Goal: Information Seeking & Learning: Learn about a topic

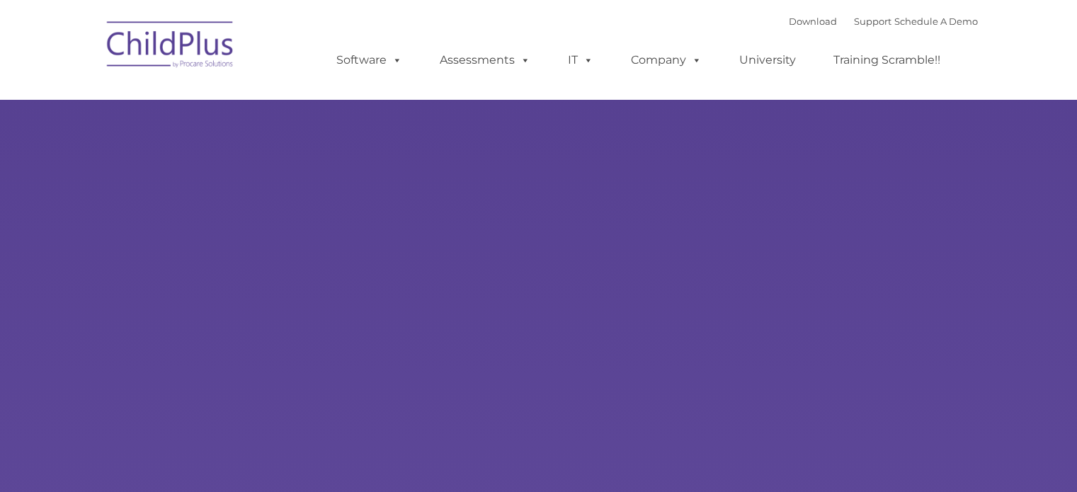
type input ""
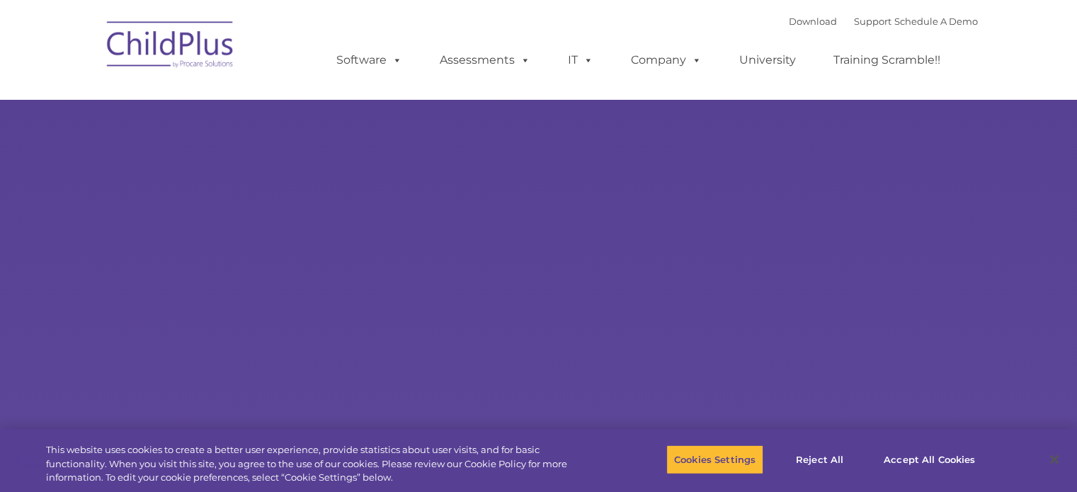
select select "MEDIUM"
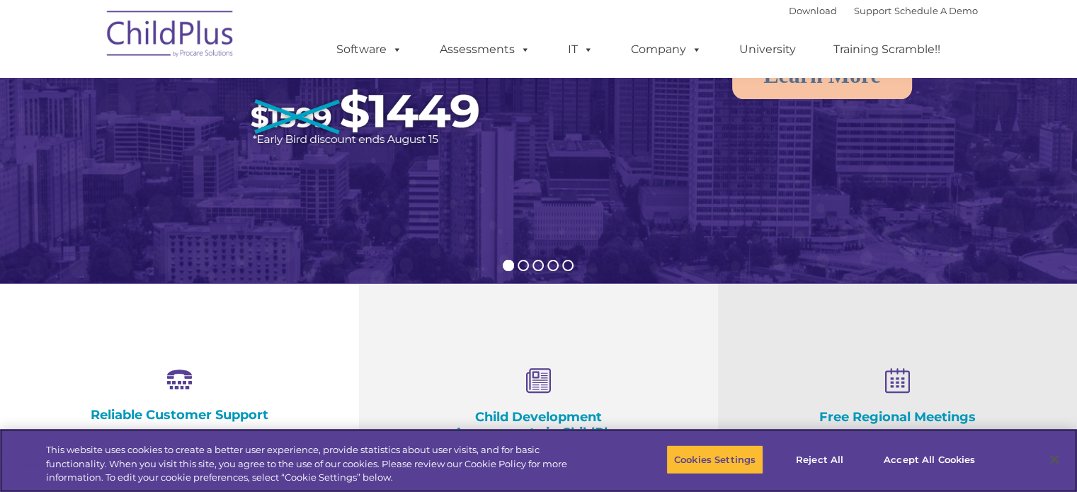
scroll to position [274, 0]
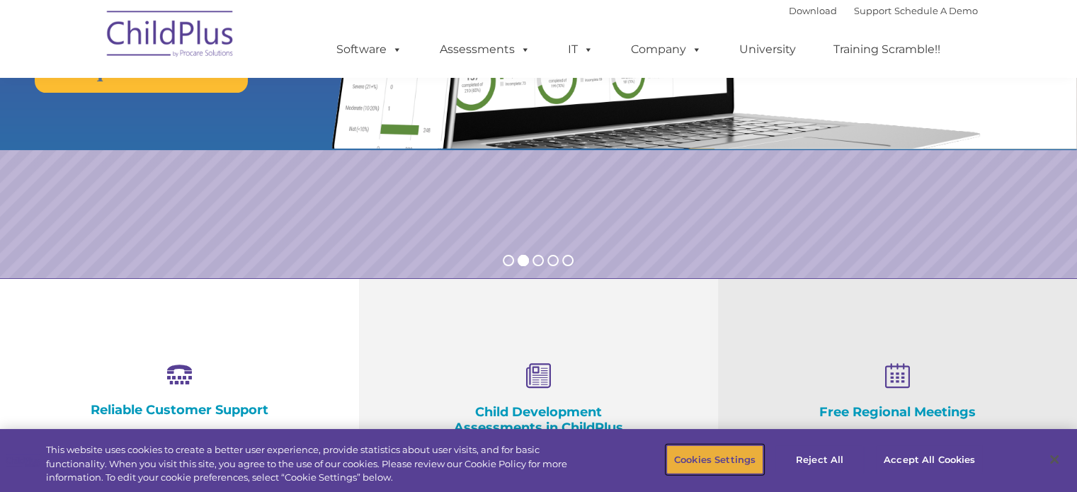
click at [728, 459] on button "Cookies Settings" at bounding box center [714, 460] width 97 height 30
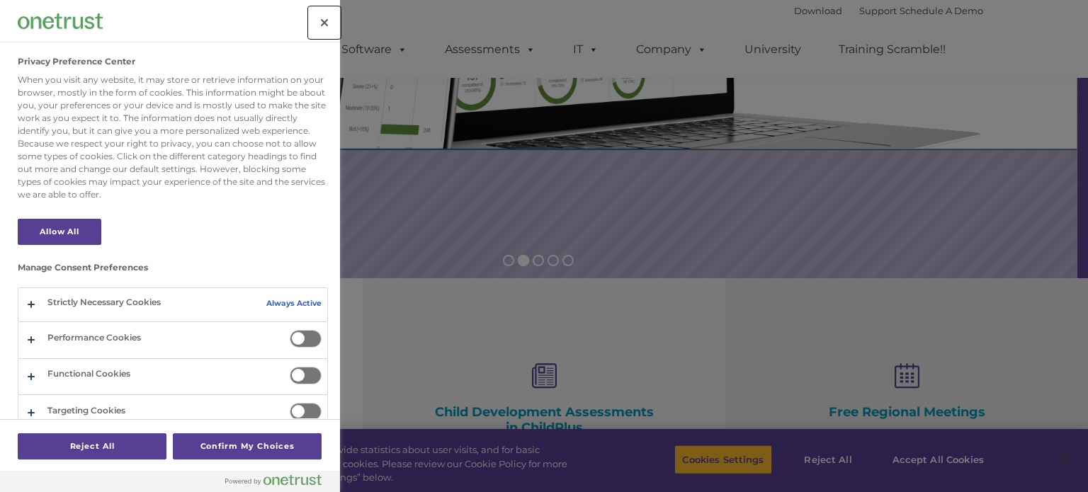
click at [326, 19] on button "Close" at bounding box center [324, 22] width 31 height 31
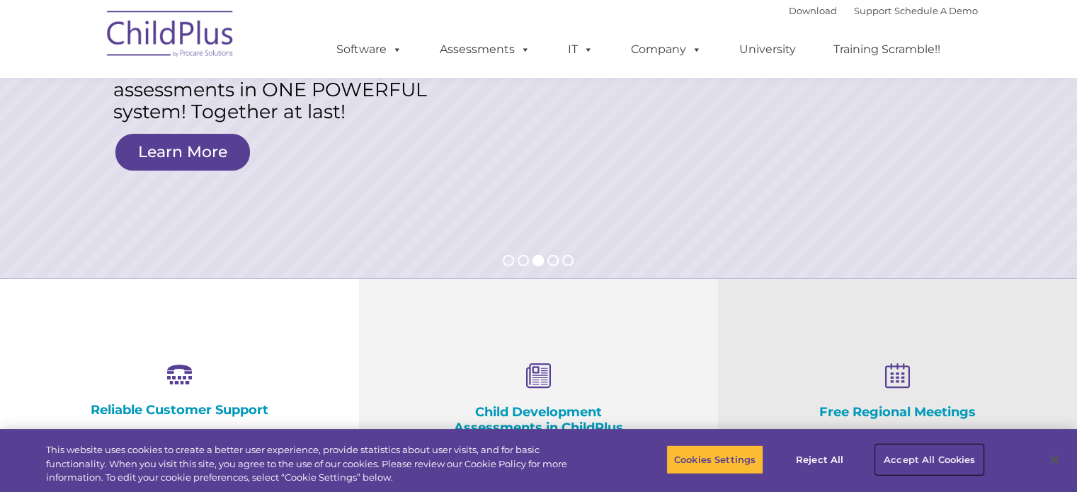
click at [949, 466] on button "Accept All Cookies" at bounding box center [929, 460] width 107 height 30
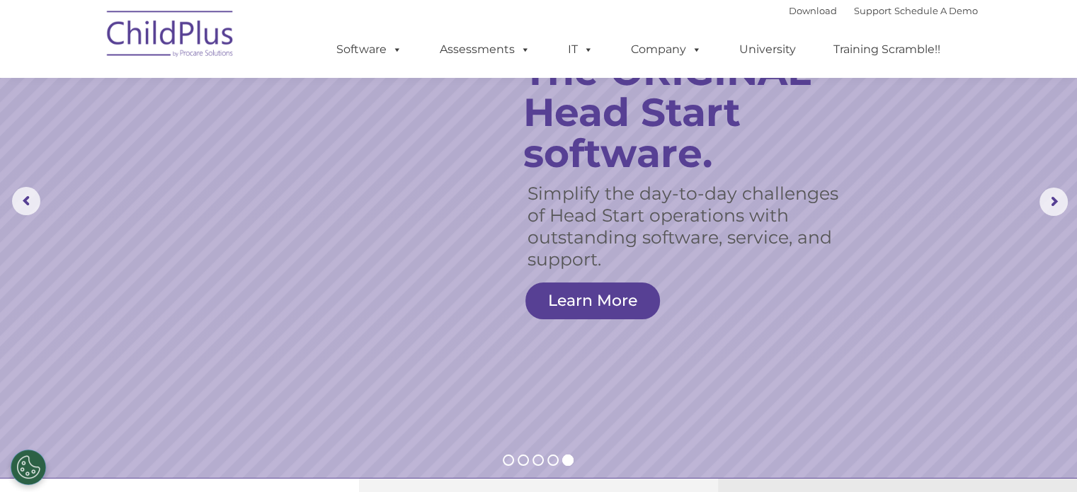
scroll to position [0, 0]
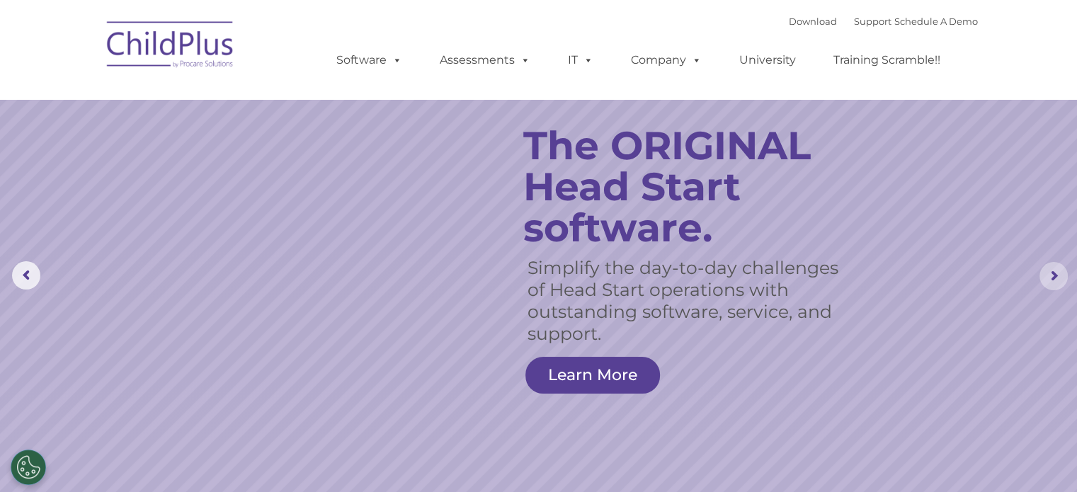
click at [1054, 281] on rs-arrow at bounding box center [1053, 276] width 28 height 28
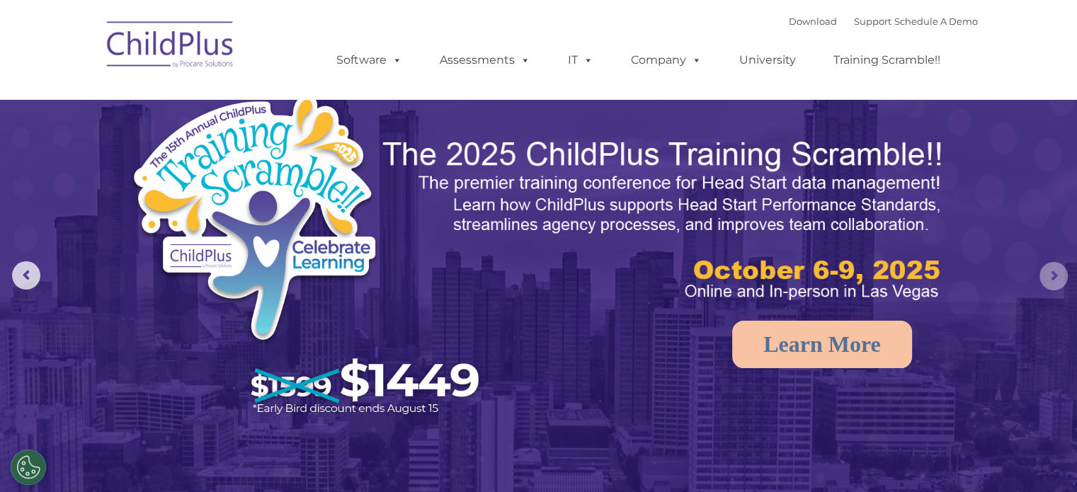
click at [1054, 281] on rs-arrow at bounding box center [1053, 276] width 28 height 28
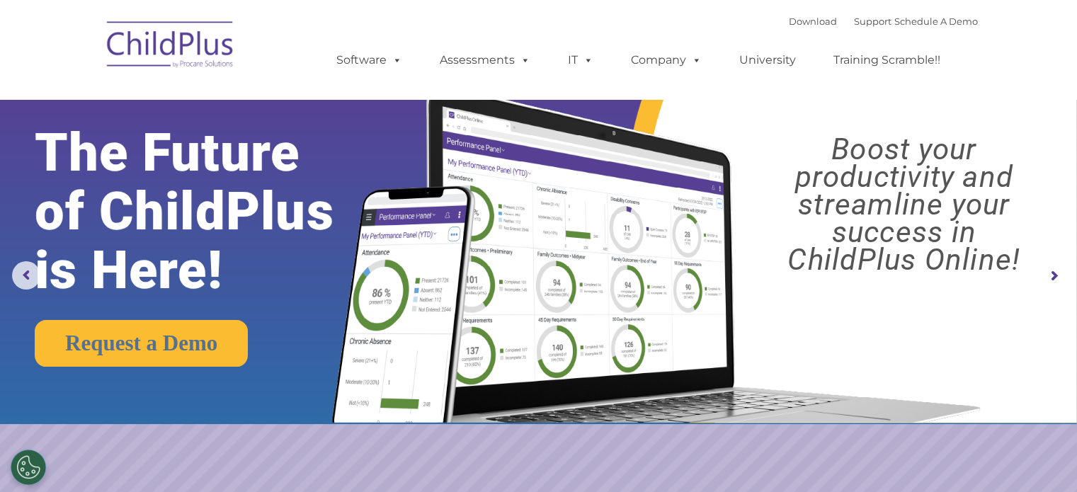
click at [1054, 281] on rs-arrow at bounding box center [1053, 276] width 28 height 28
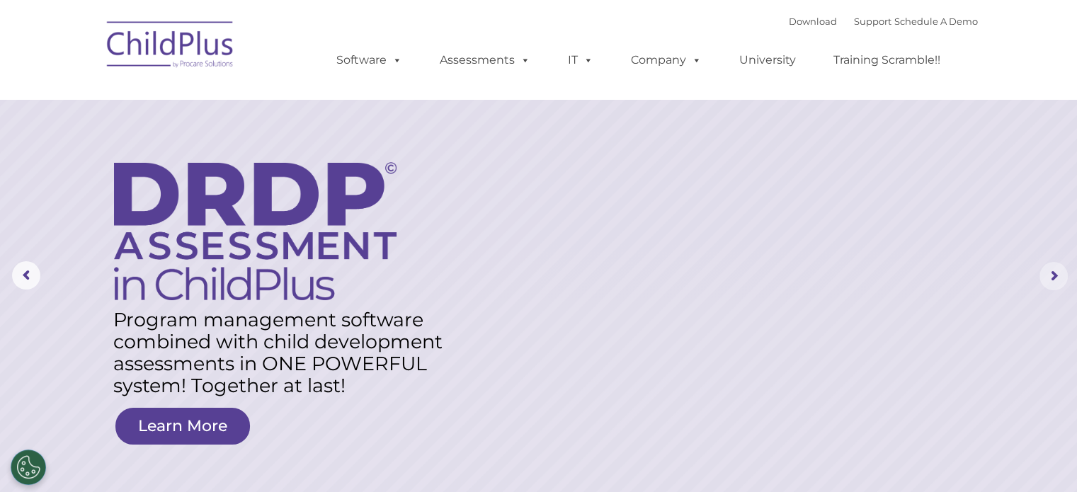
click at [1054, 281] on rs-arrow at bounding box center [1053, 276] width 28 height 28
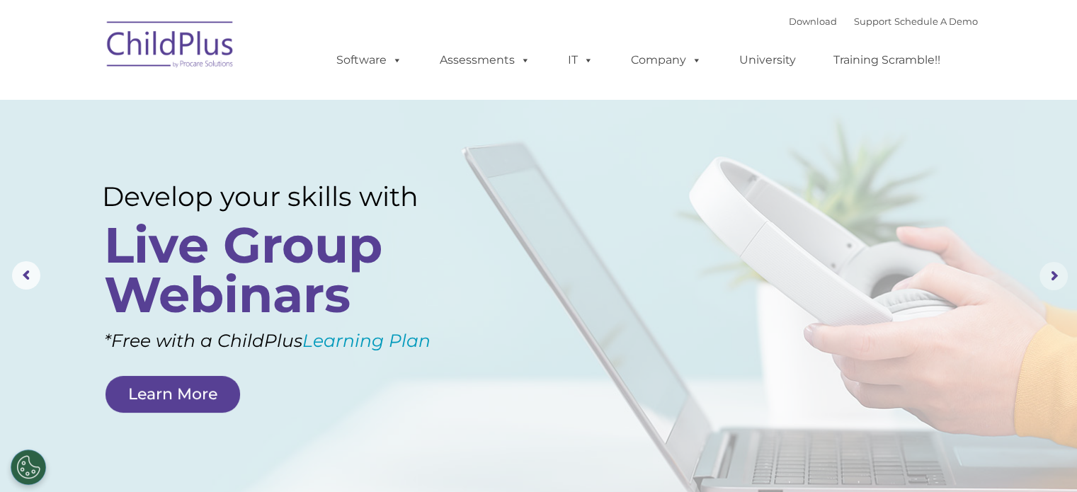
click at [1054, 281] on rs-arrow at bounding box center [1053, 276] width 28 height 28
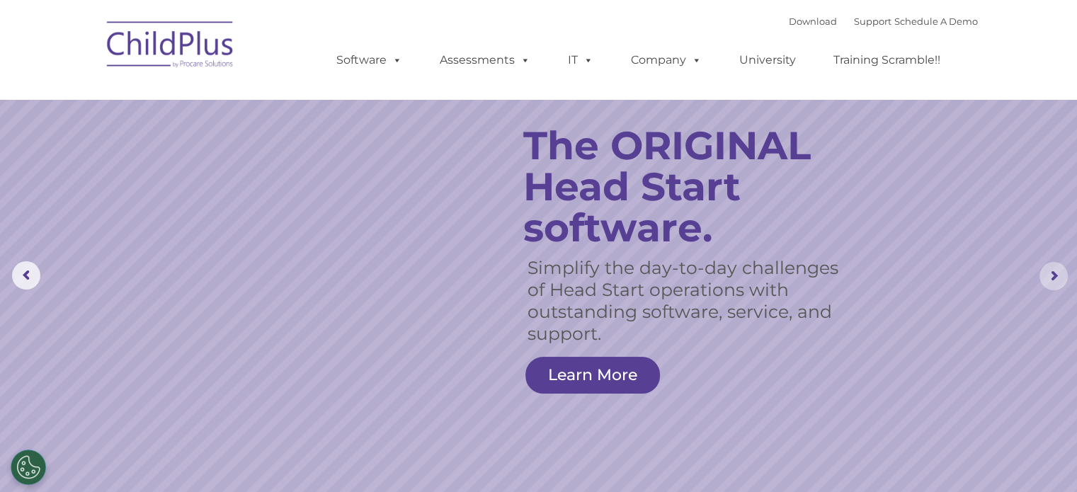
click at [1054, 281] on rs-arrow at bounding box center [1053, 276] width 28 height 28
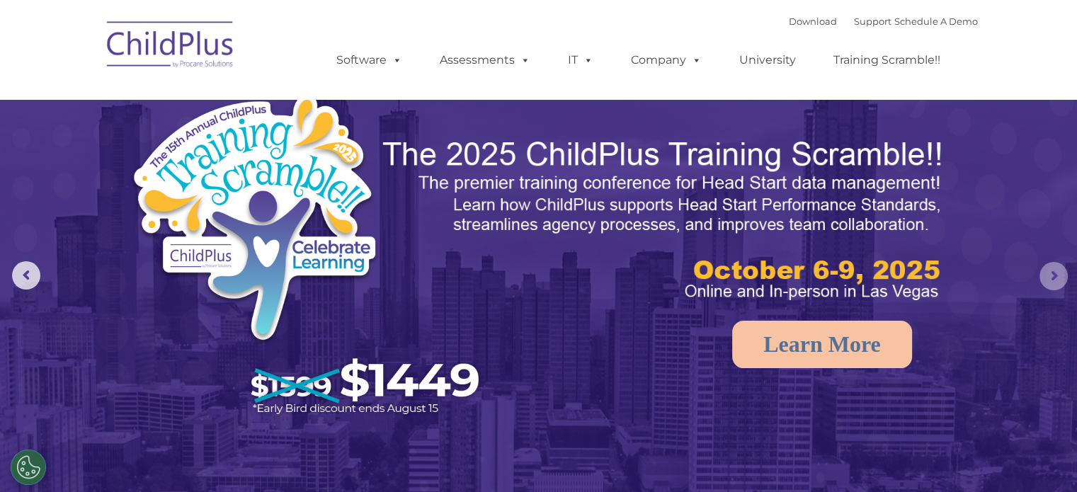
click at [1054, 281] on rs-arrow at bounding box center [1053, 276] width 28 height 28
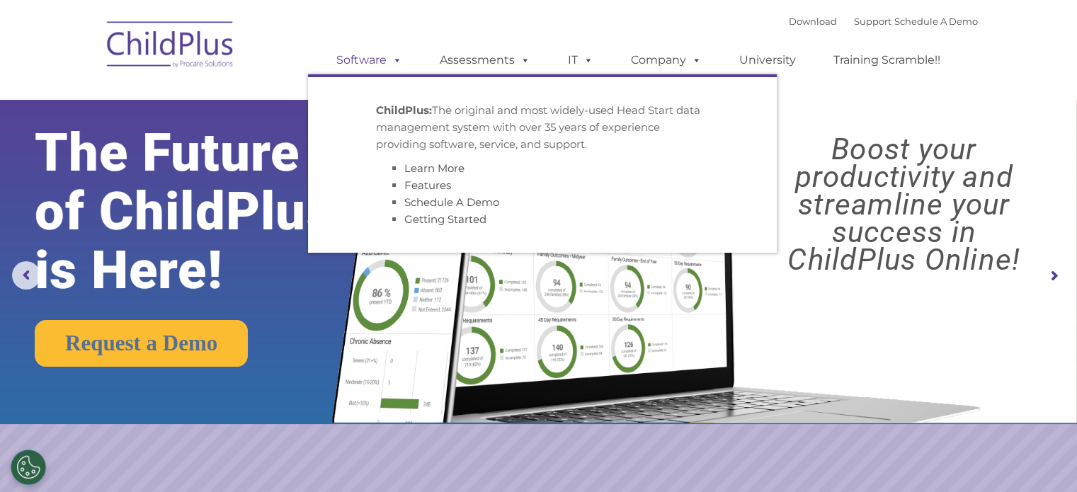
click at [372, 67] on link "Software" at bounding box center [369, 60] width 94 height 28
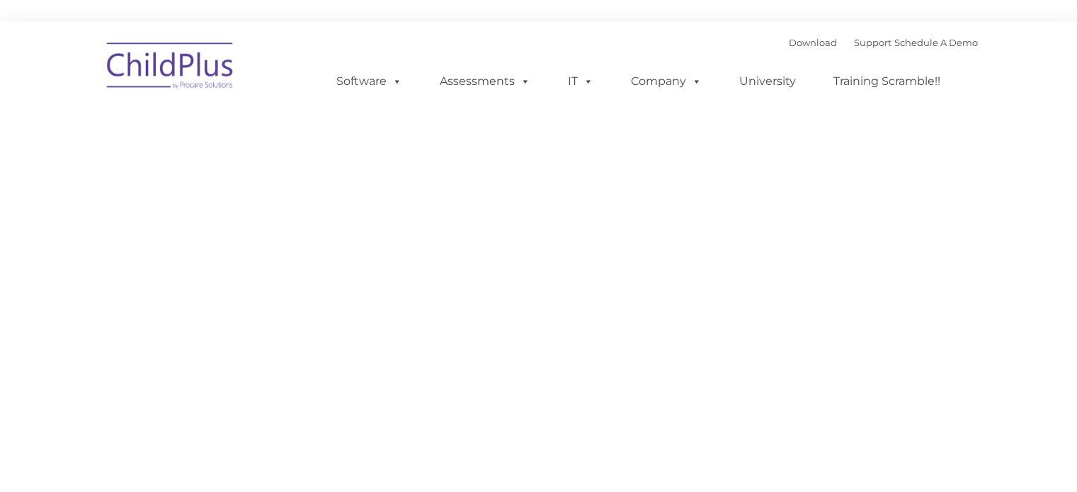
type input ""
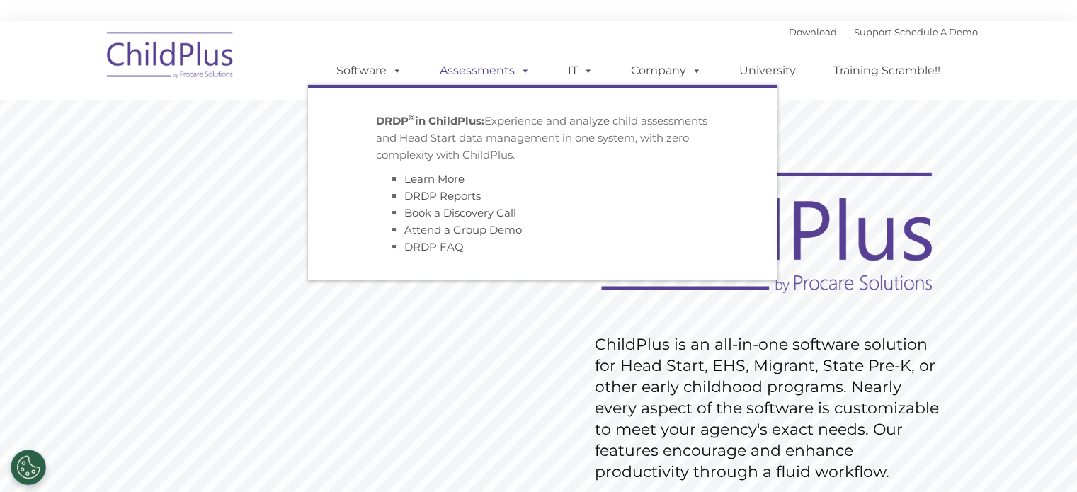
click at [490, 73] on link "Assessments" at bounding box center [485, 71] width 119 height 28
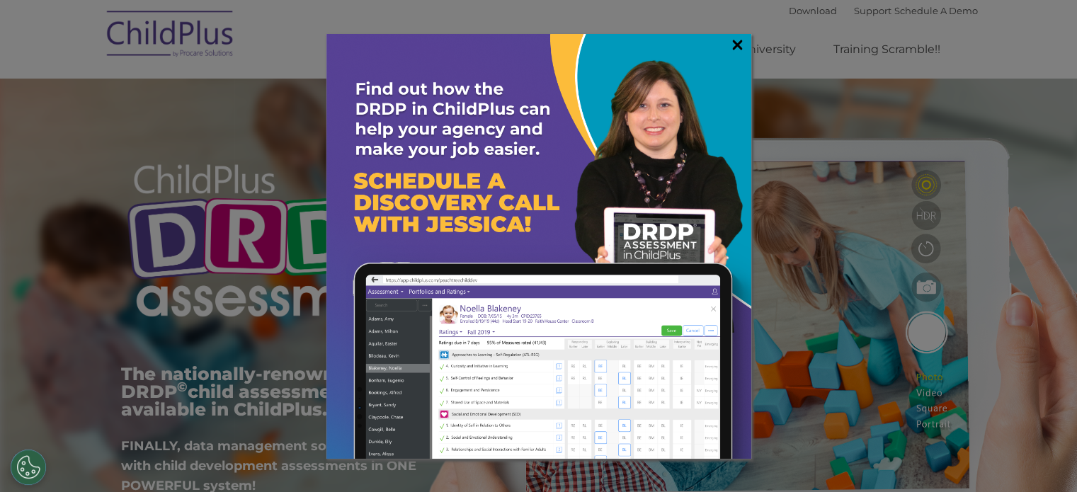
click at [739, 38] on link "×" at bounding box center [737, 45] width 16 height 14
